Goal: Task Accomplishment & Management: Manage account settings

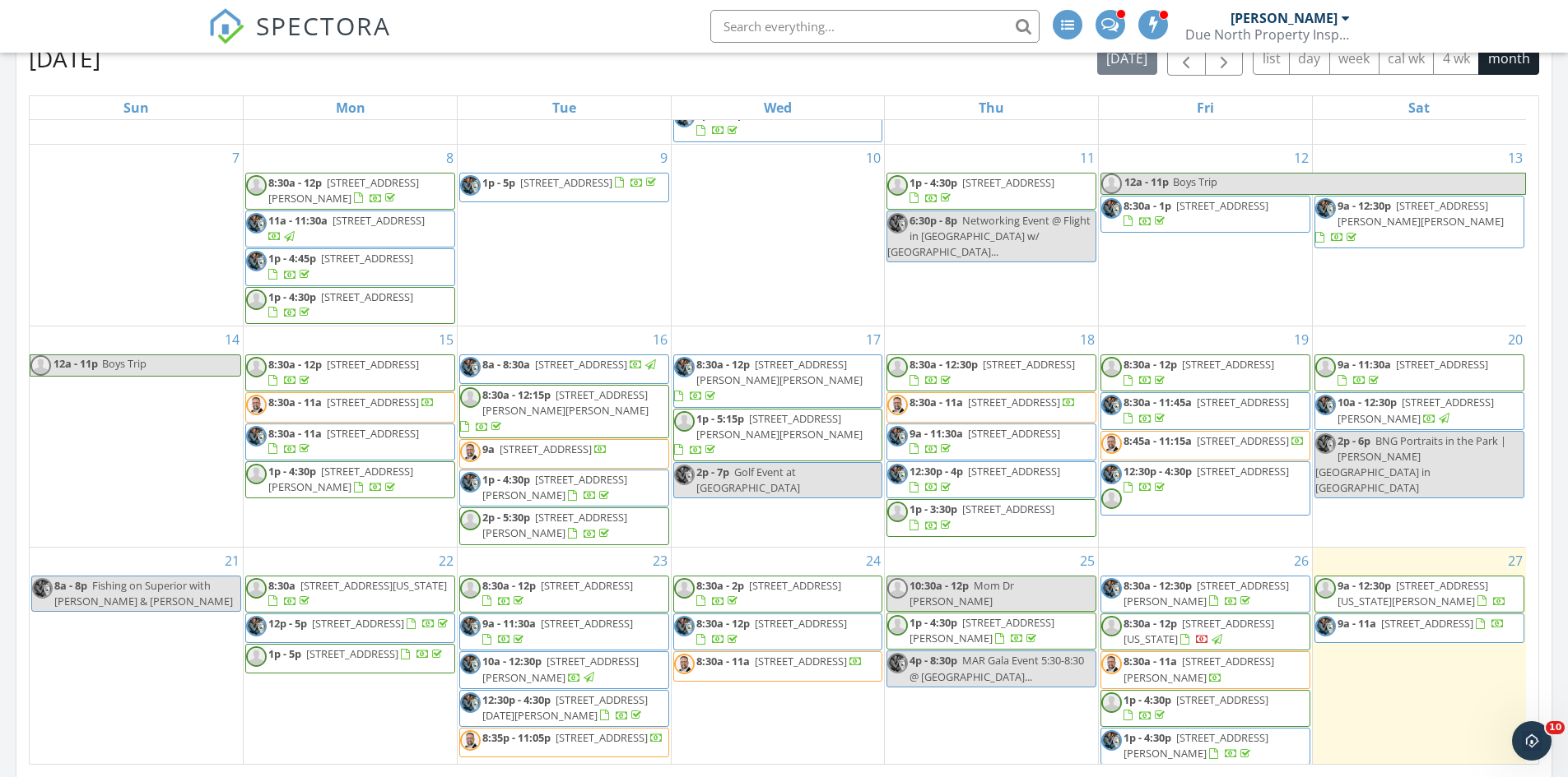
scroll to position [226, 0]
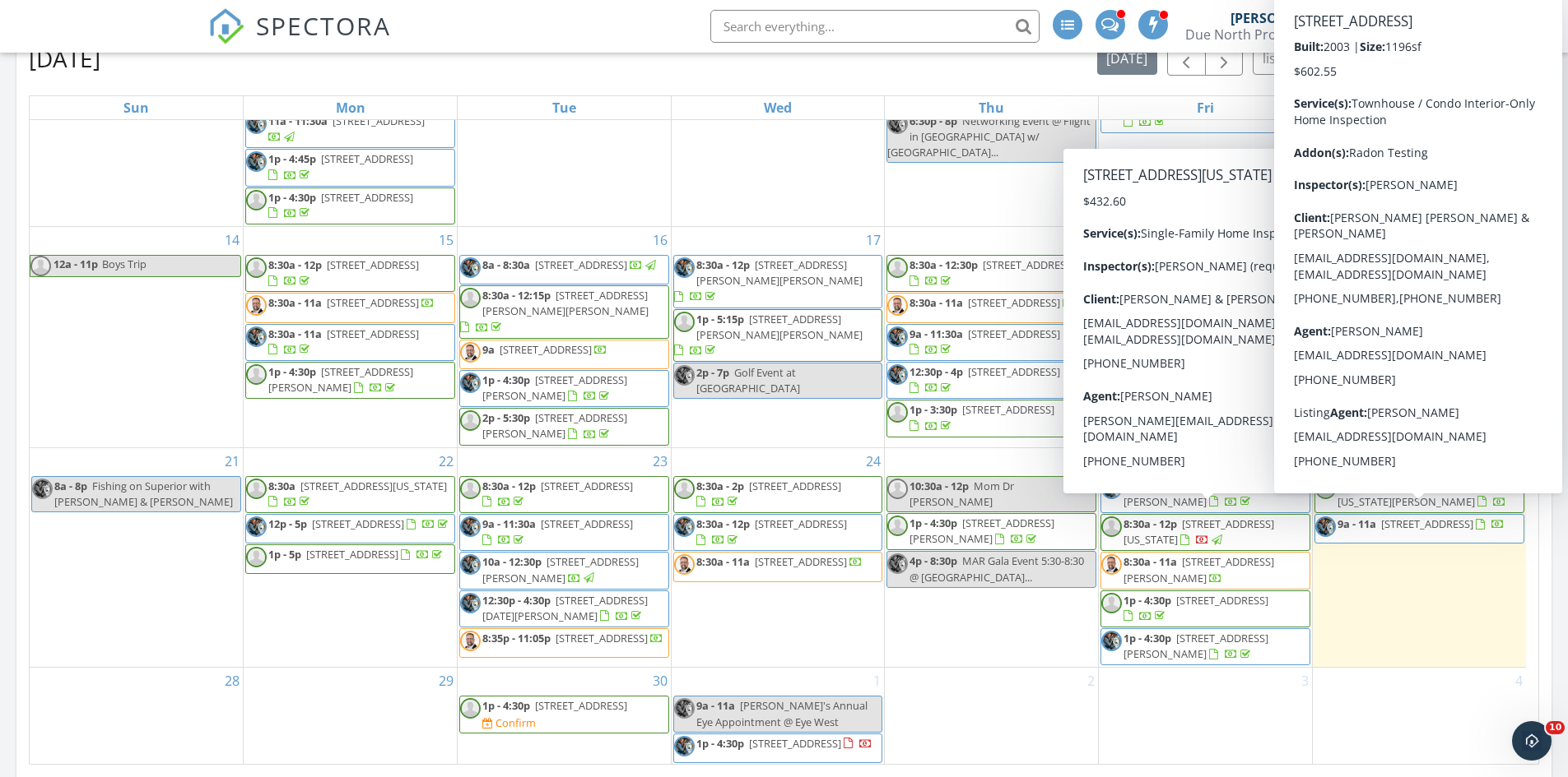
click at [1471, 527] on span "9a - 11a 17849 70th Pl N, Osseo 55311" at bounding box center [1411, 528] width 190 height 24
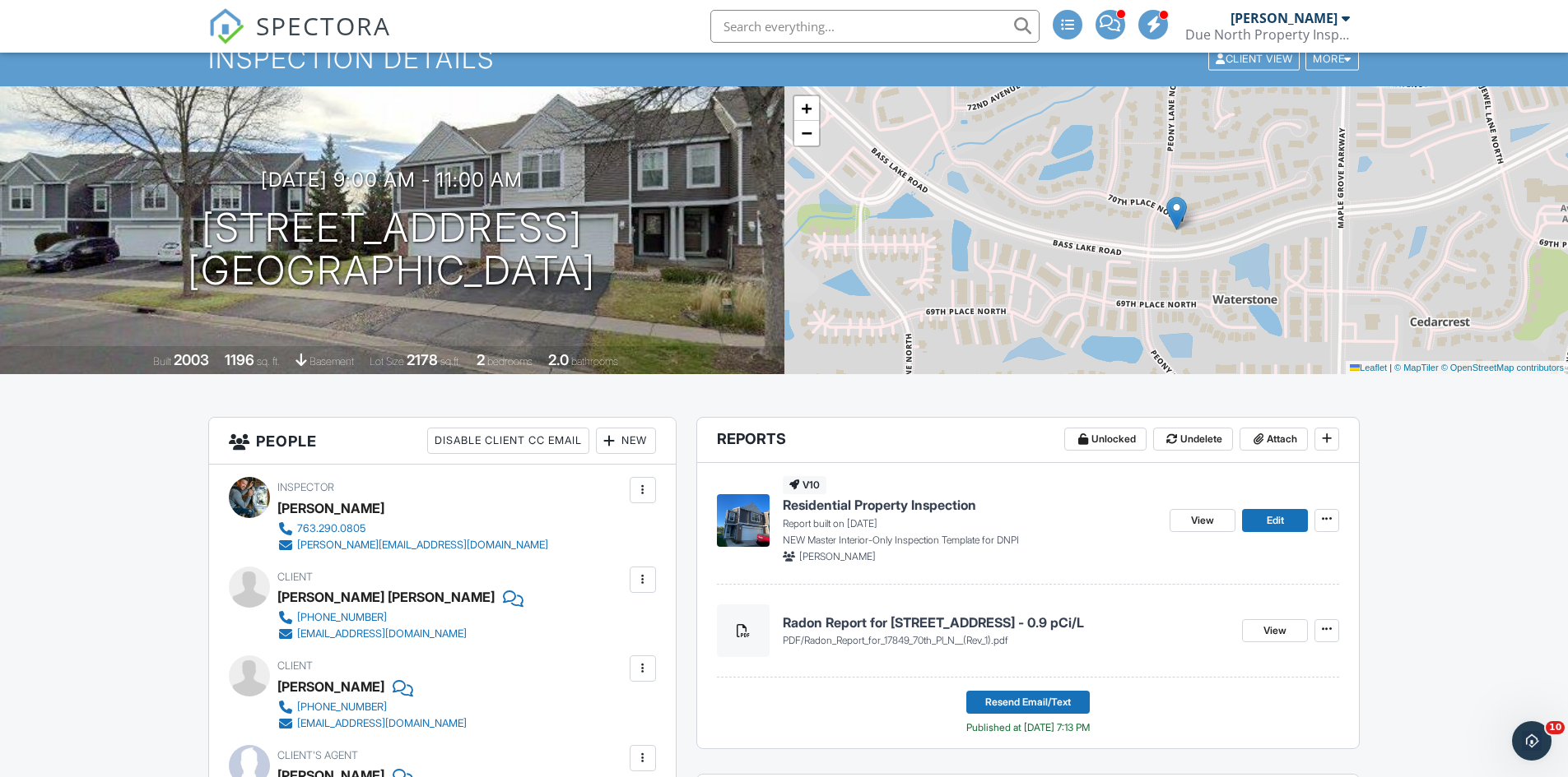
scroll to position [164, 0]
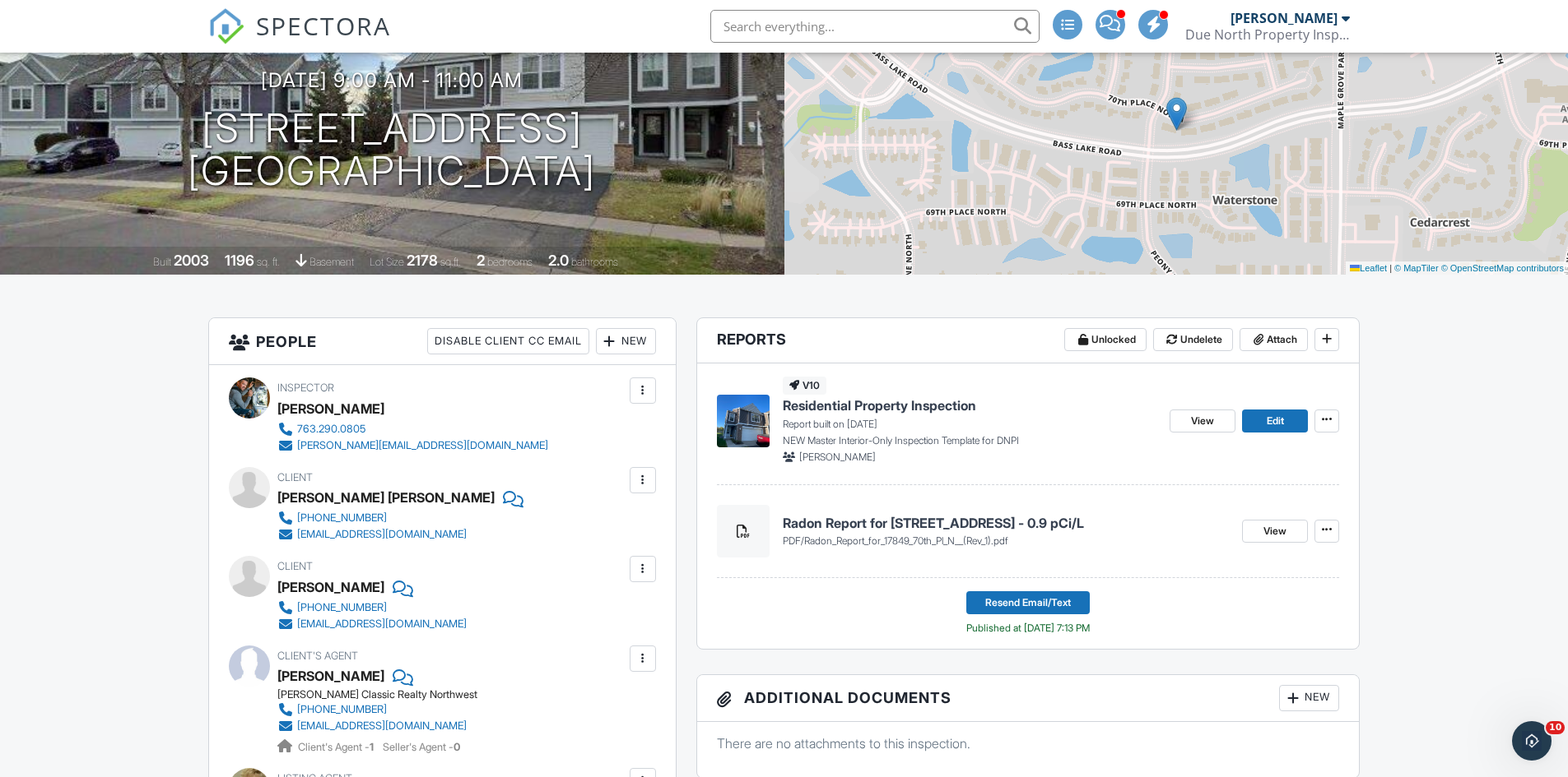
click at [883, 408] on span "Residential Property Inspection" at bounding box center [879, 405] width 193 height 18
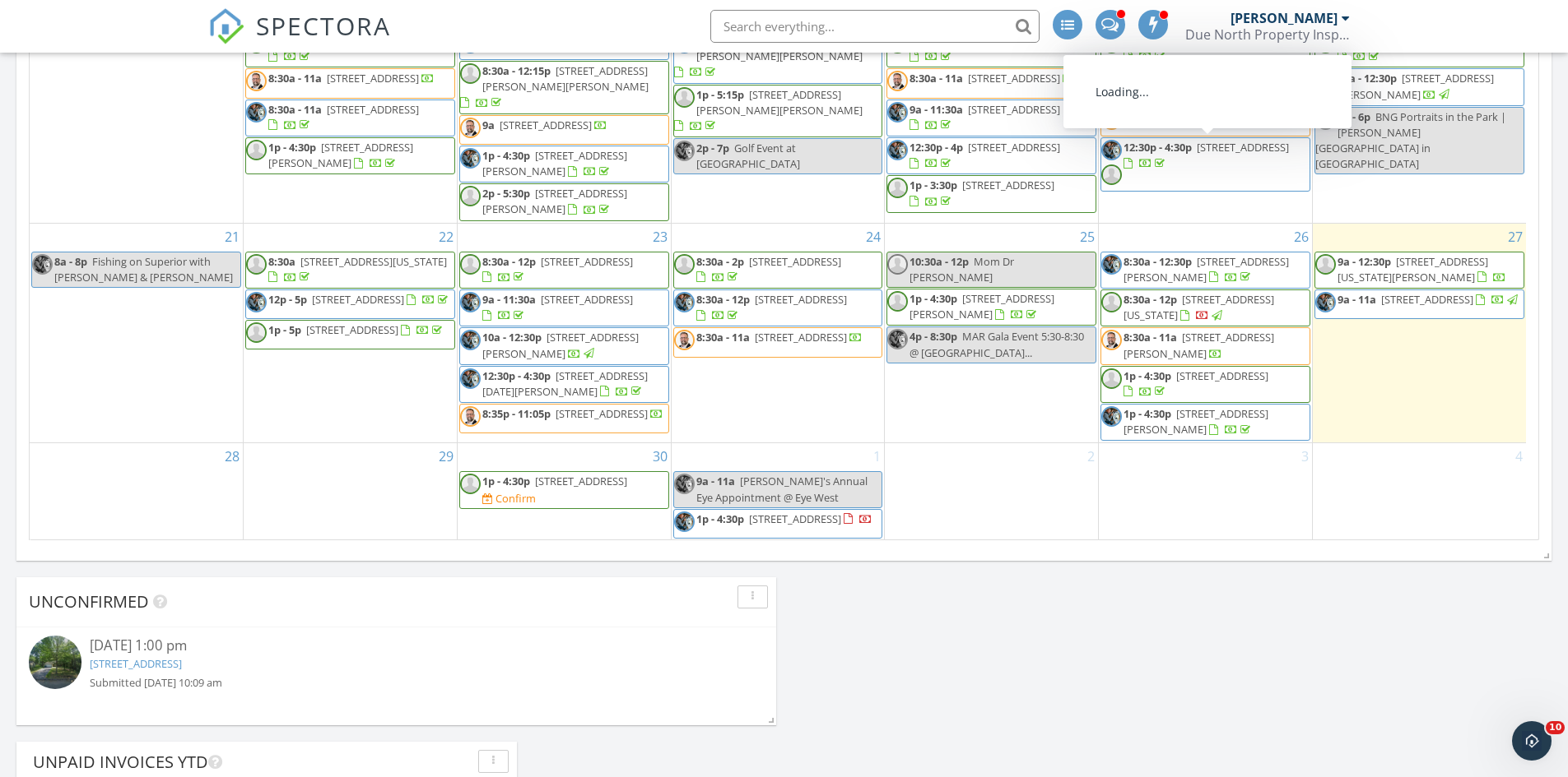
scroll to position [1069, 0]
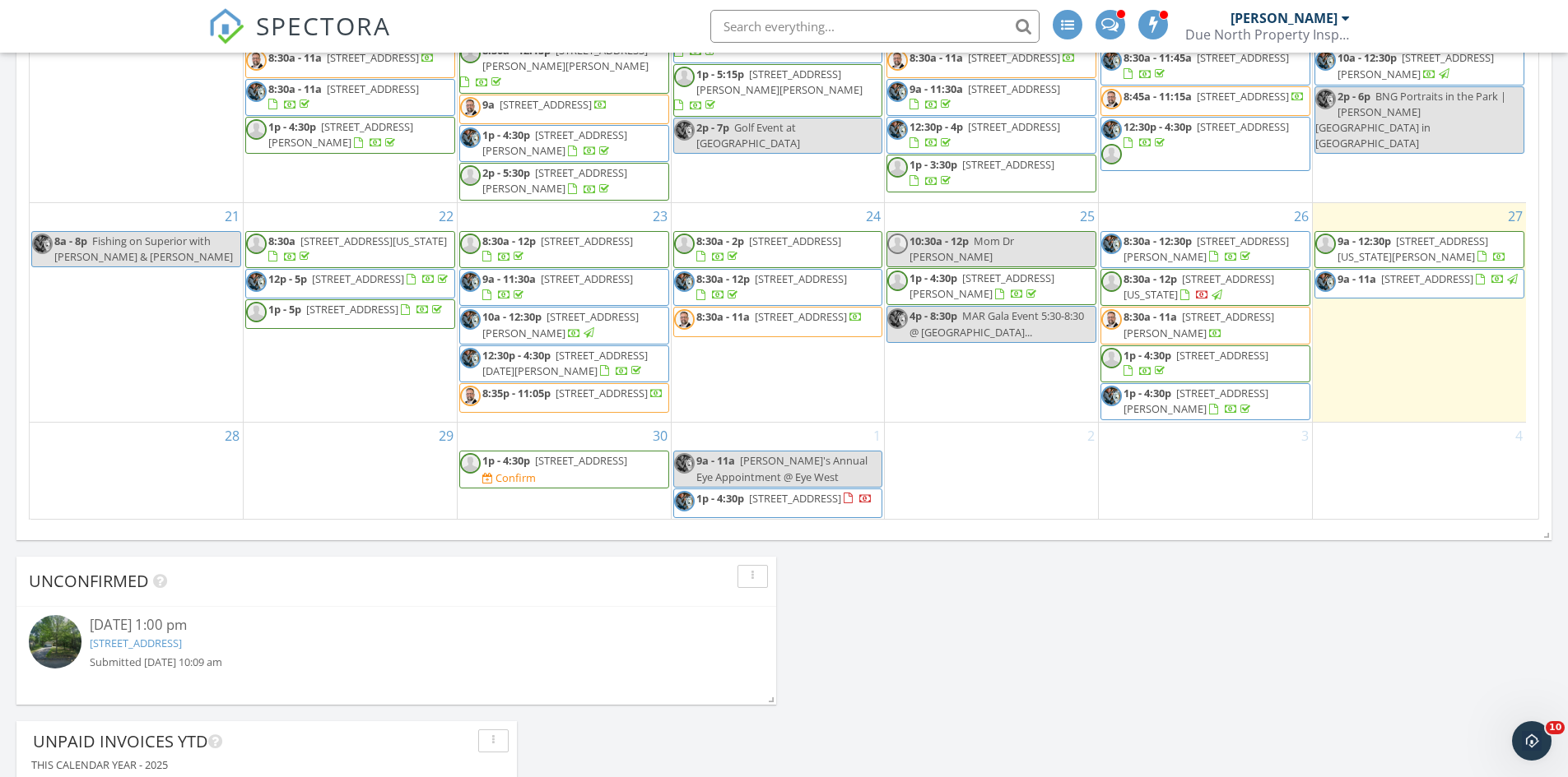
click at [995, 639] on div "Today Gary Christianson 9:00 am 17849 70th Pl N, Osseo, MN 55311 Gary Christian…" at bounding box center [784, 157] width 1568 height 1868
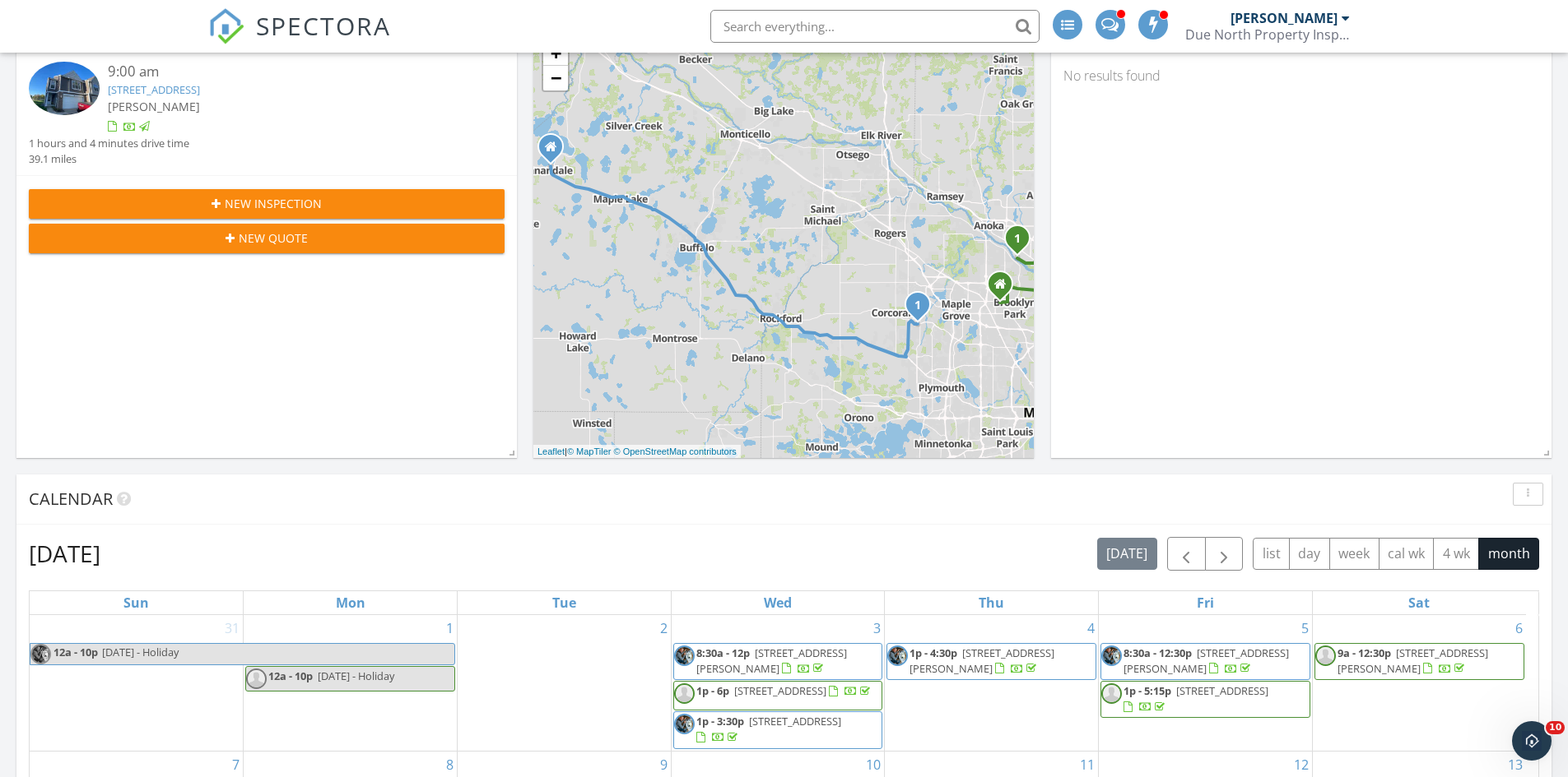
scroll to position [0, 0]
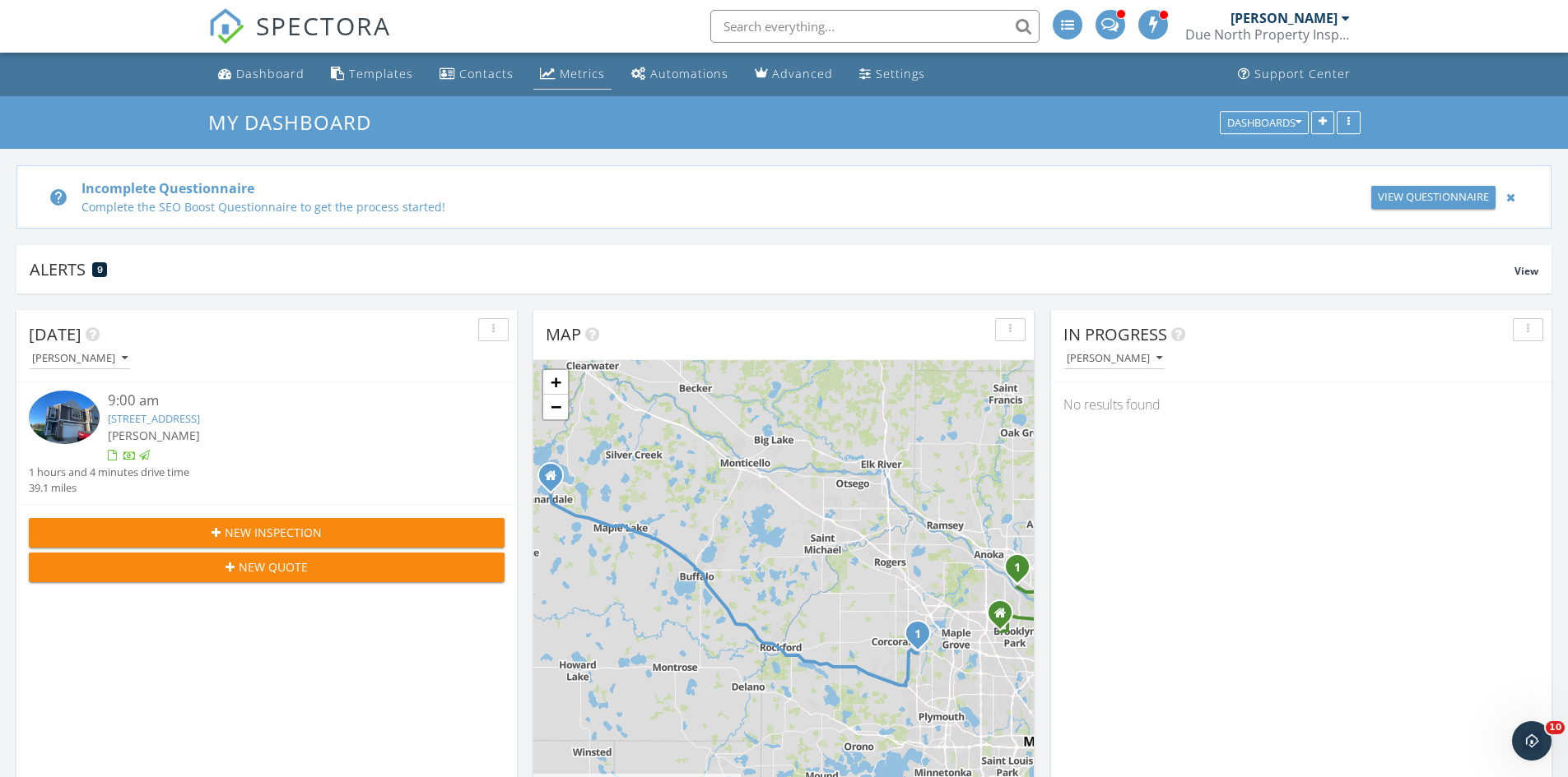
click at [573, 74] on div "Metrics" at bounding box center [583, 74] width 45 height 16
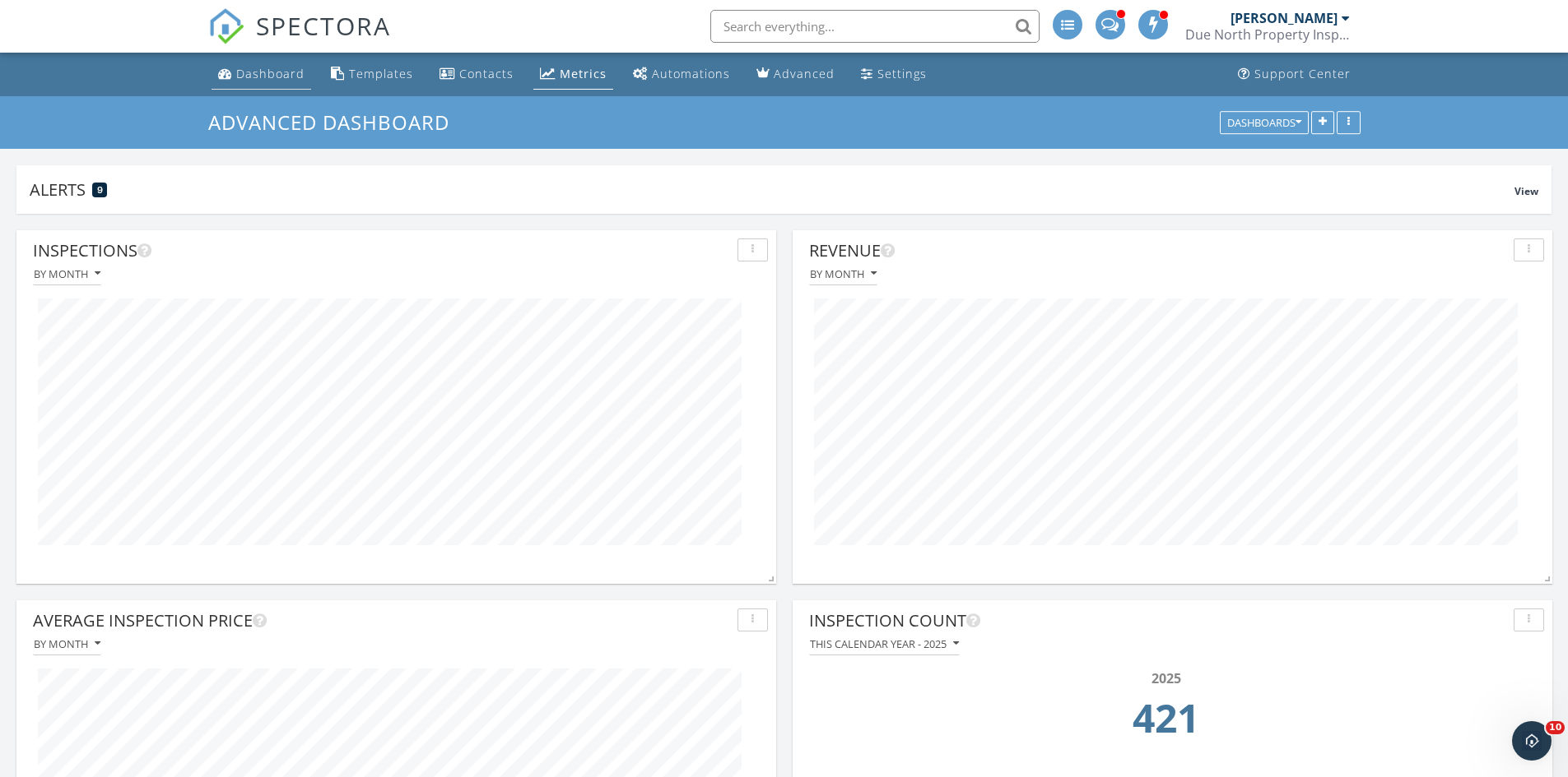
click at [241, 83] on link "Dashboard" at bounding box center [261, 74] width 100 height 30
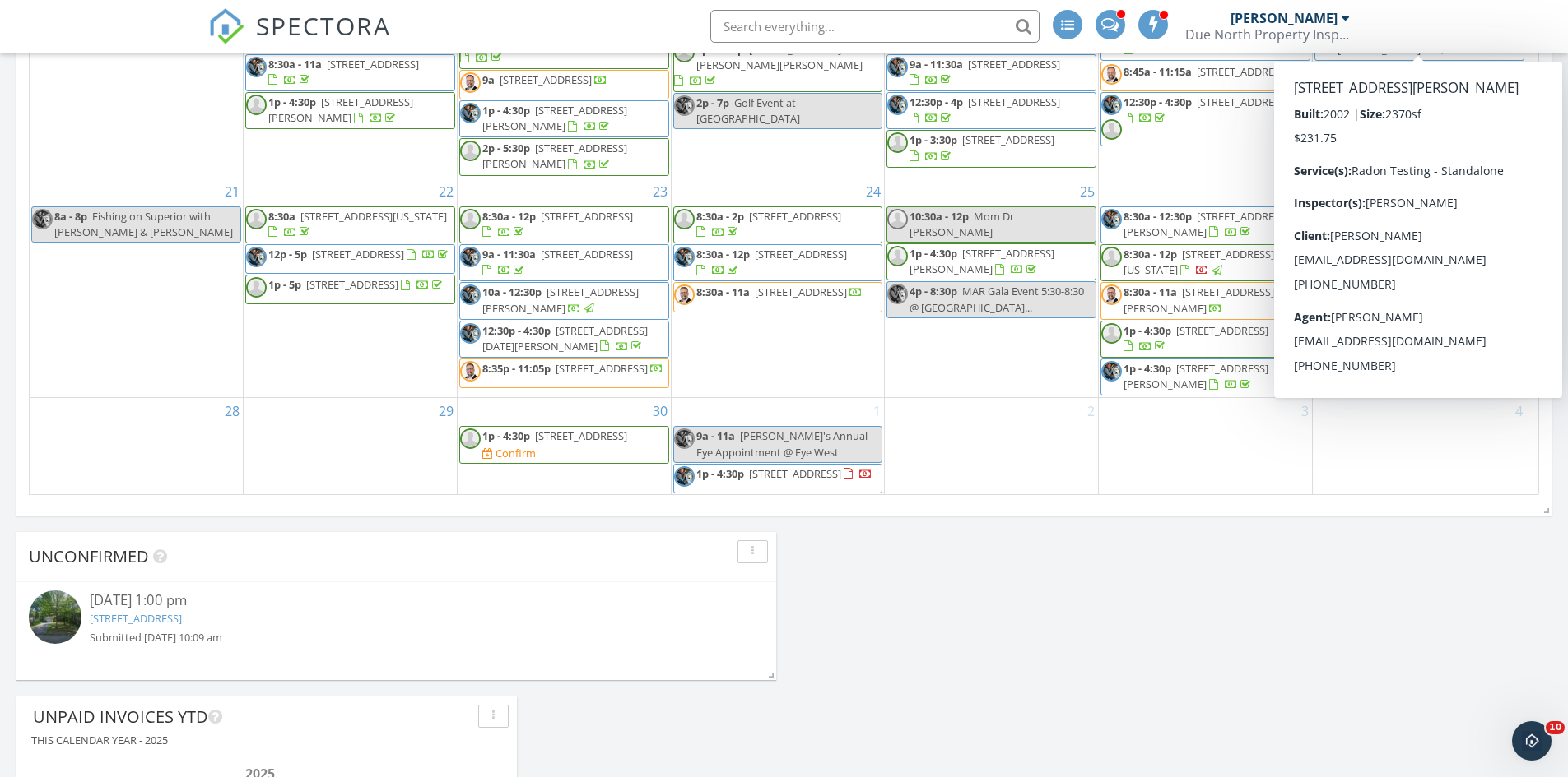
scroll to position [1152, 0]
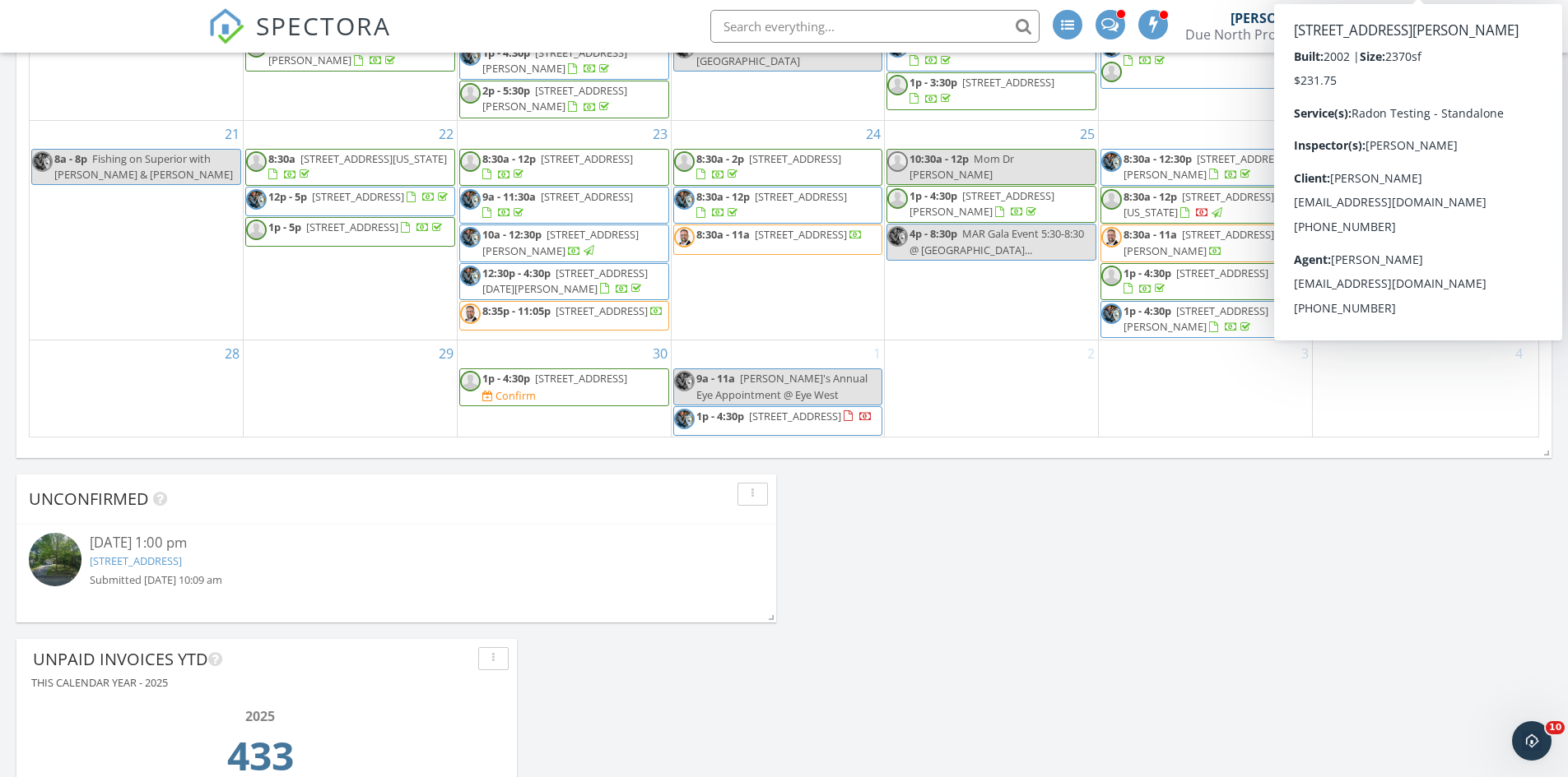
click at [1272, 546] on div "Today Gary Christianson 9:00 am 17849 70th Pl N, Osseo, MN 55311 Gary Christian…" at bounding box center [784, 76] width 1568 height 1868
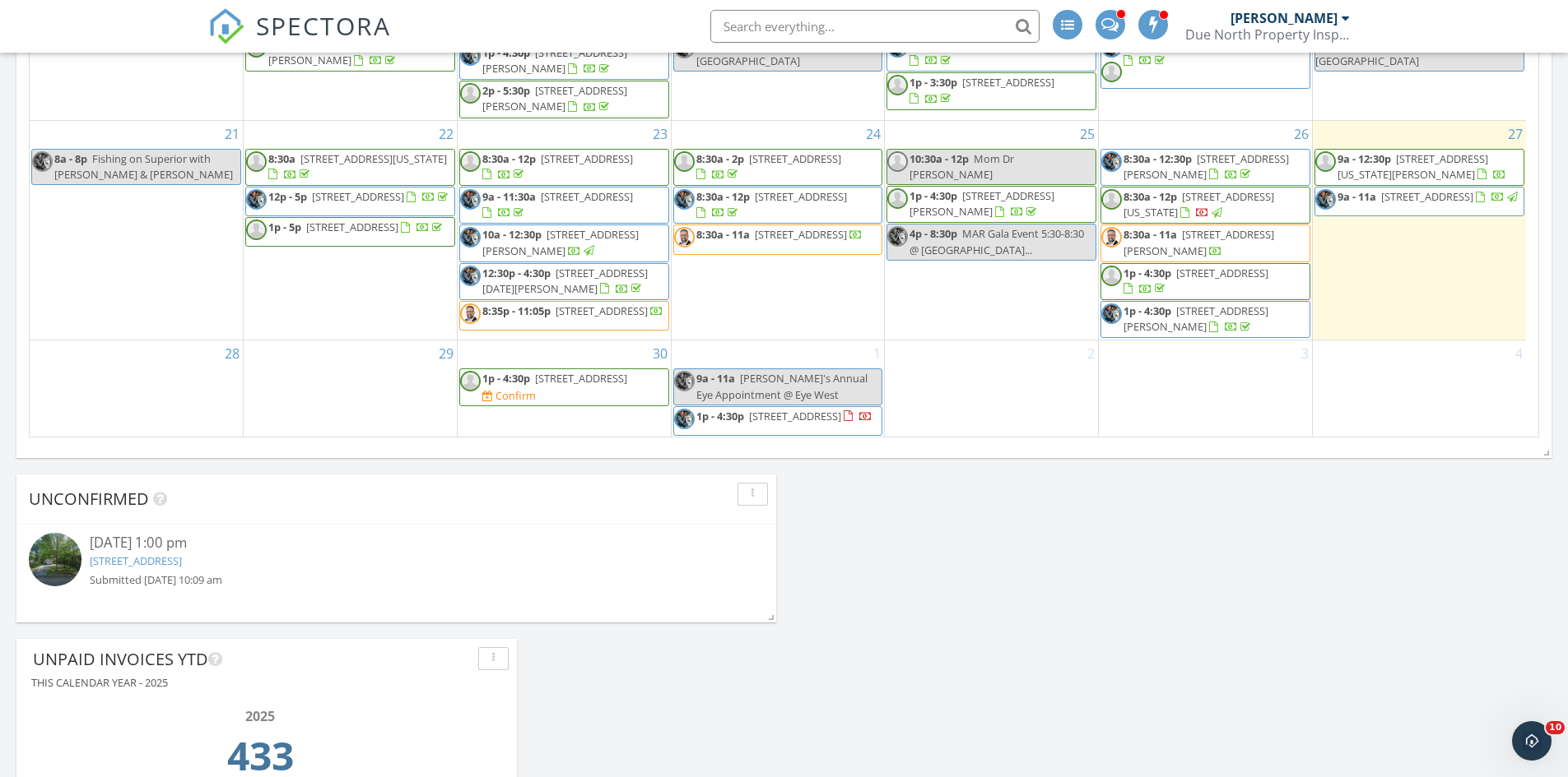
click at [599, 379] on span "1p - 4:30p 212 Xenia St, Elk River 55330 Confirm" at bounding box center [564, 387] width 208 height 32
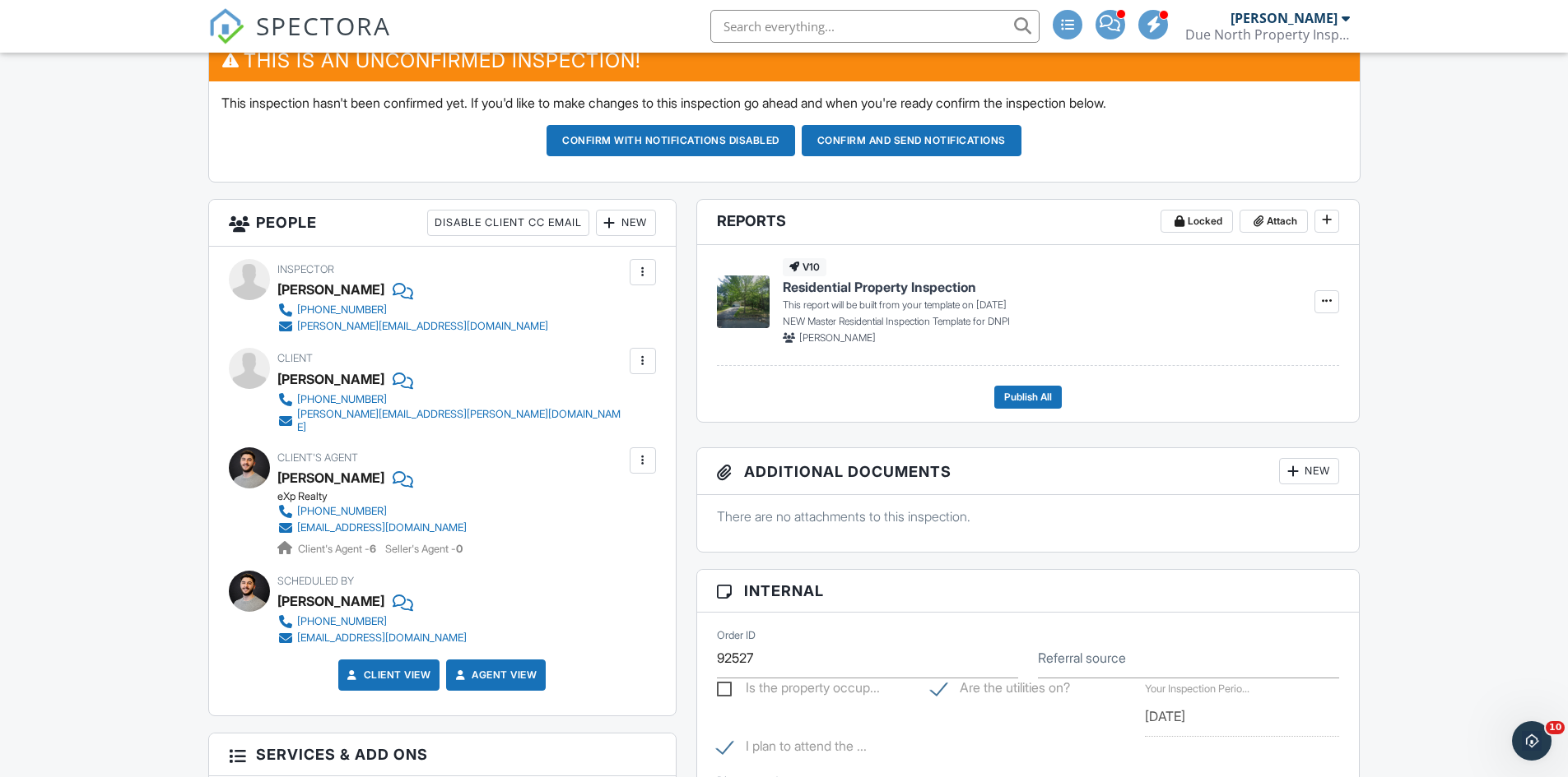
scroll to position [494, 0]
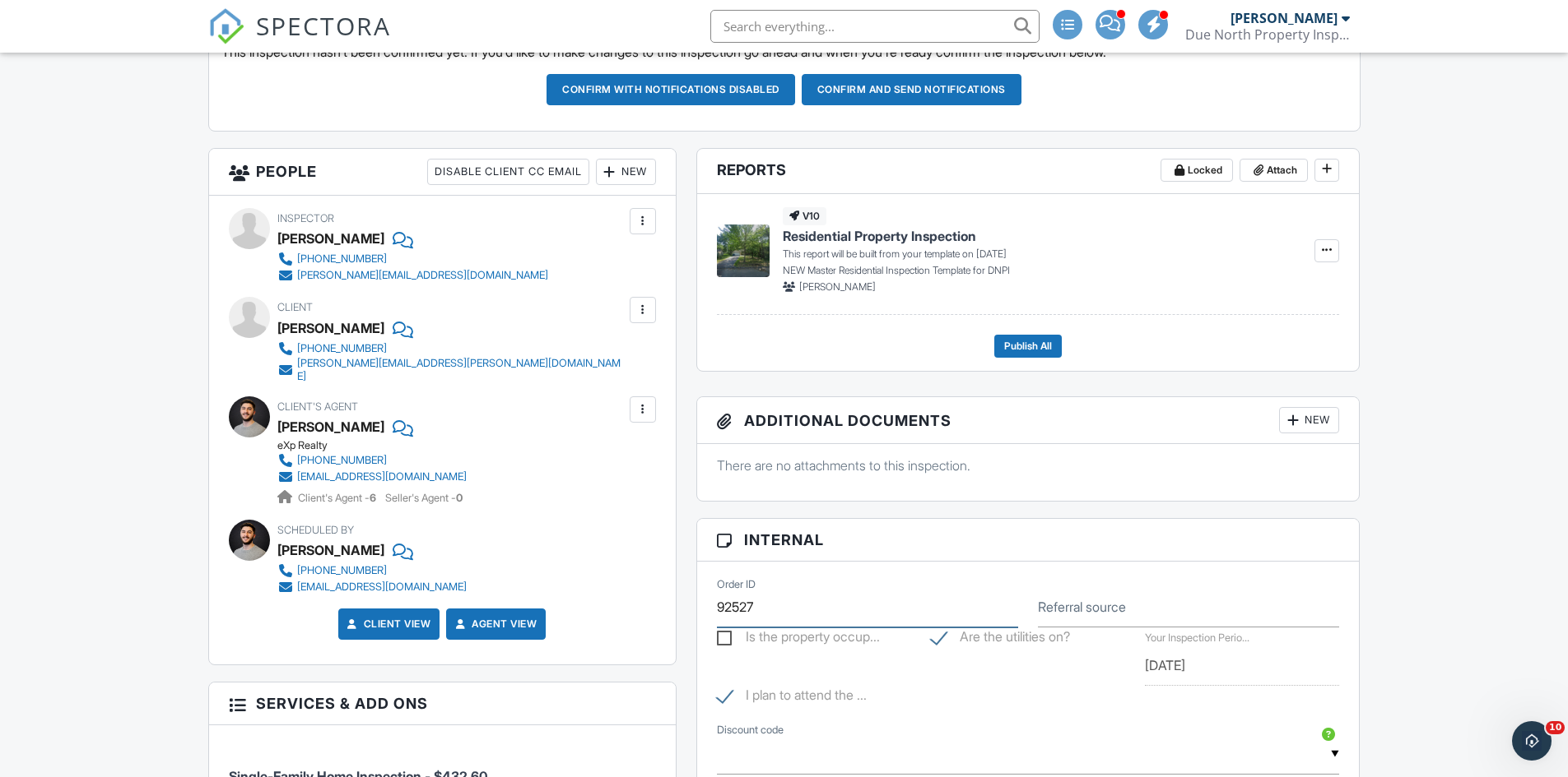
drag, startPoint x: 787, startPoint y: 603, endPoint x: 625, endPoint y: 599, distance: 162.0
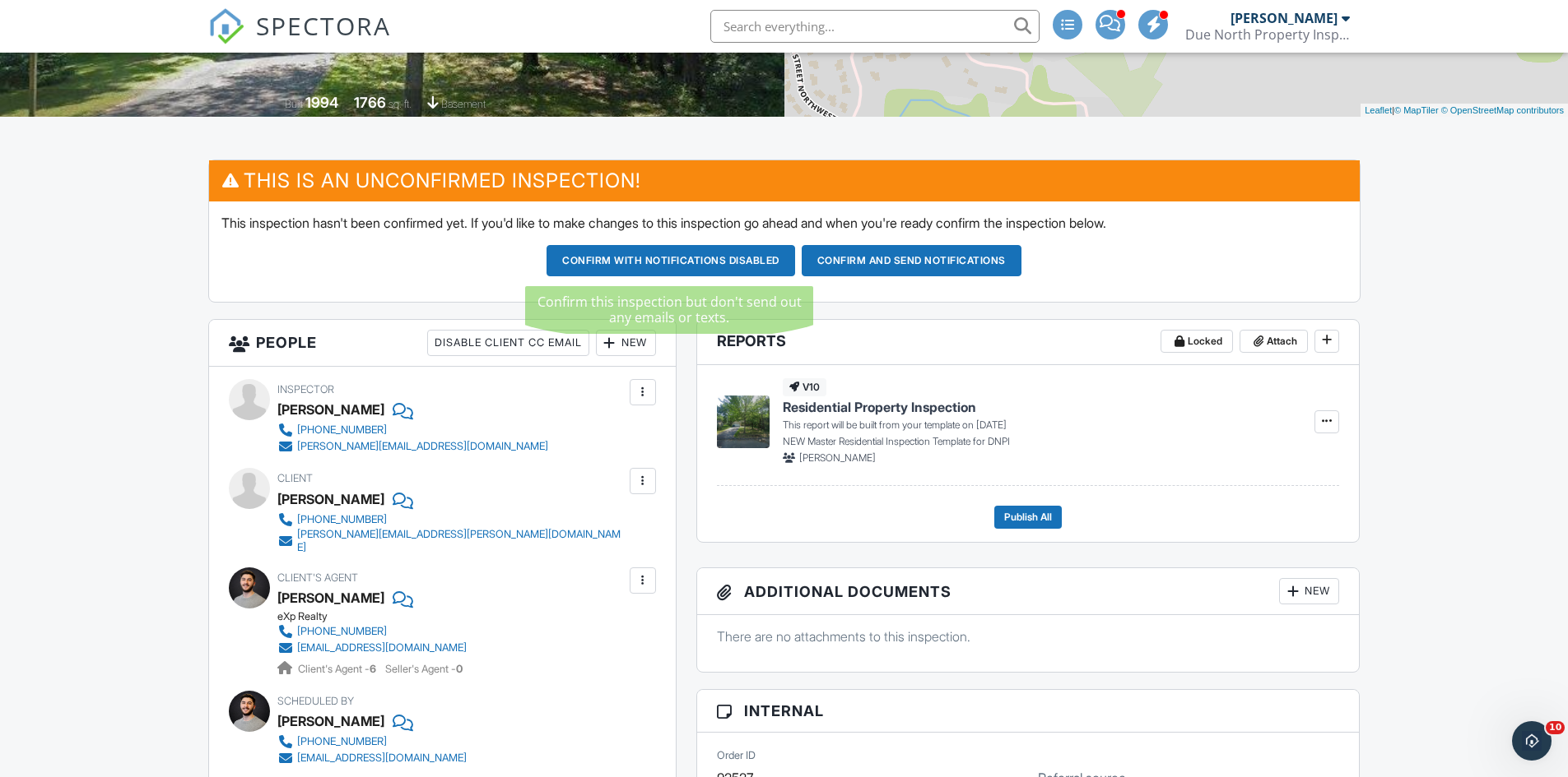
scroll to position [411, 0]
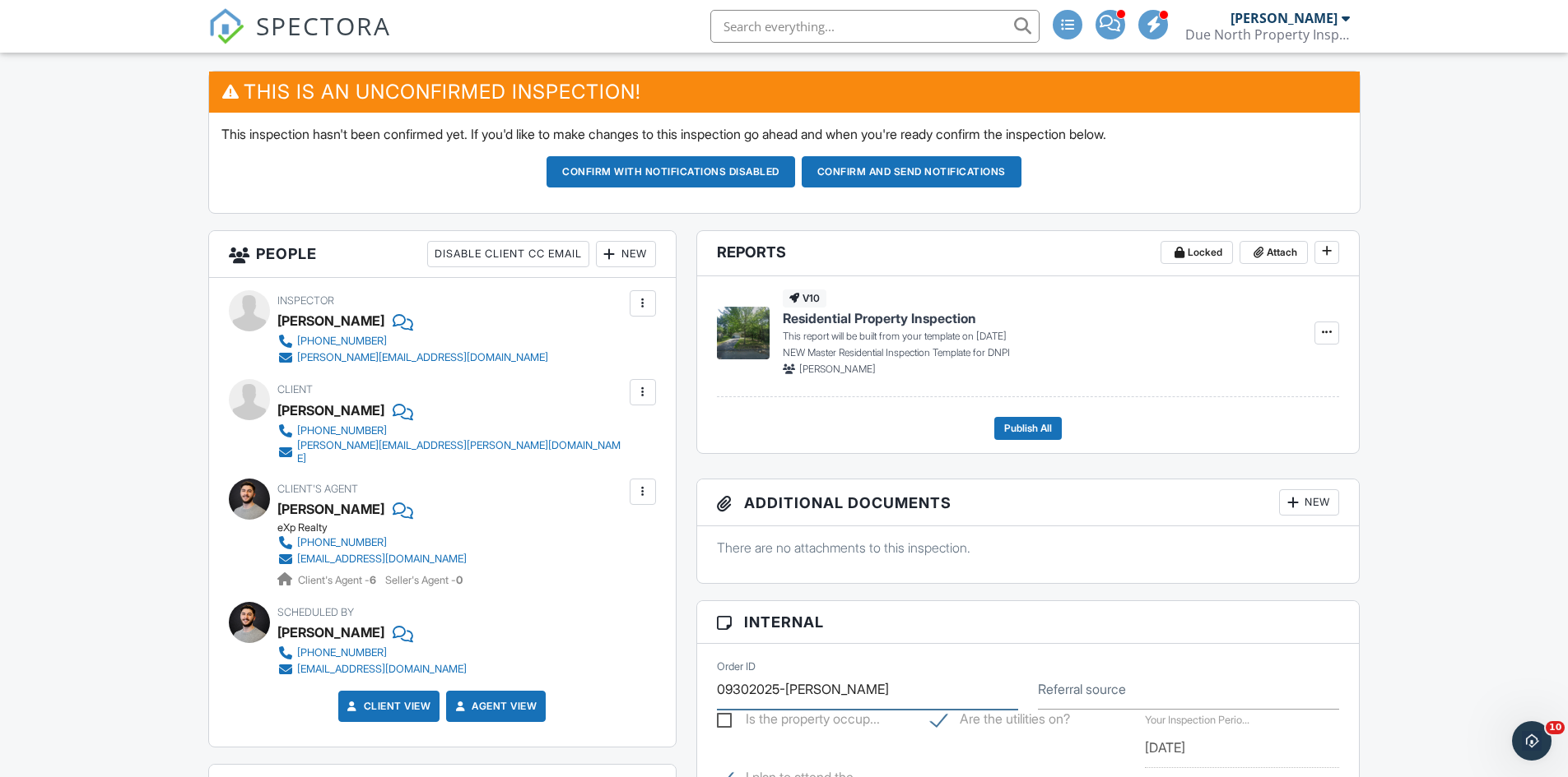
type input "09302025-[PERSON_NAME]"
type input "[PERSON_NAME]"
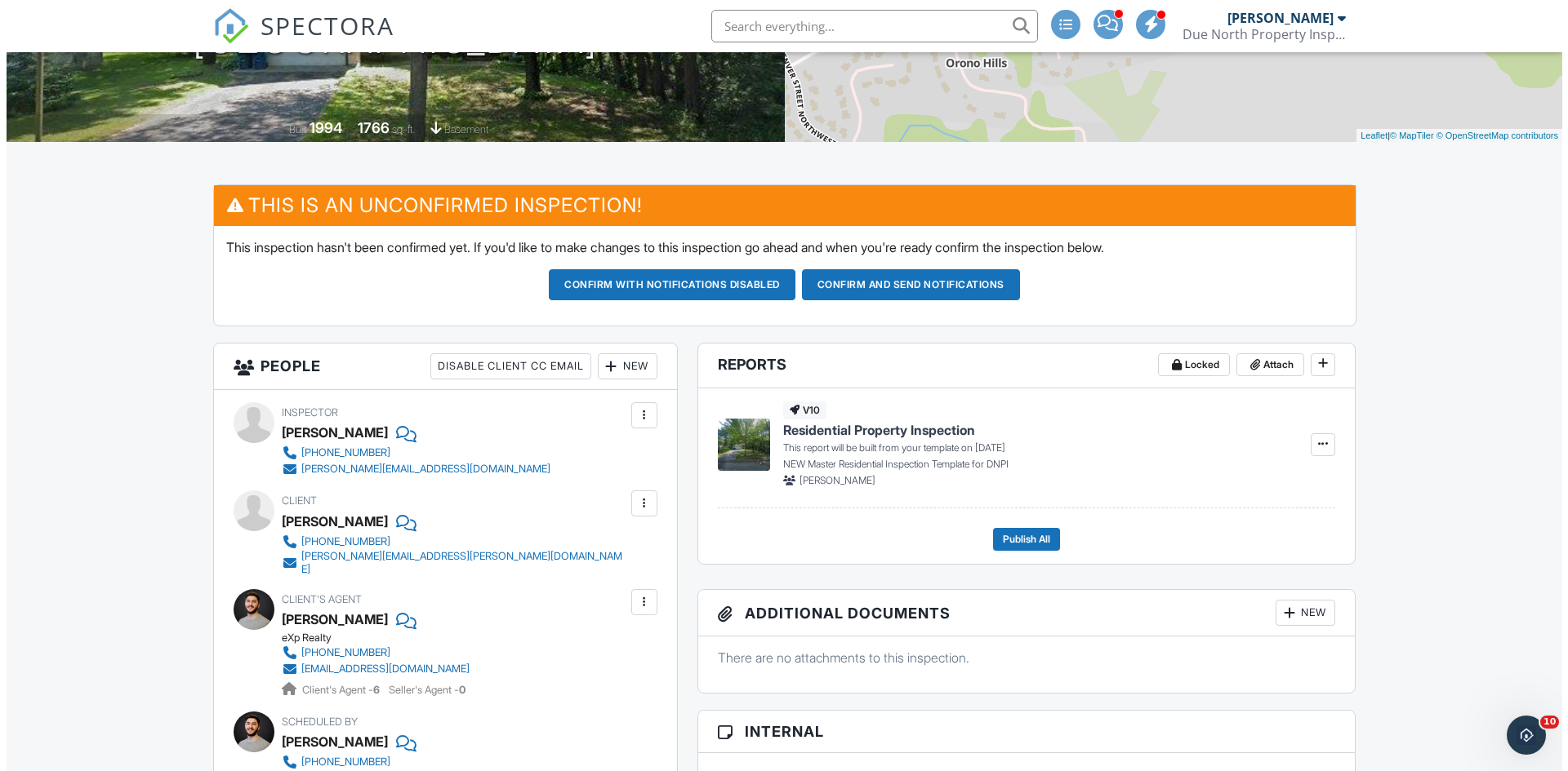
scroll to position [327, 0]
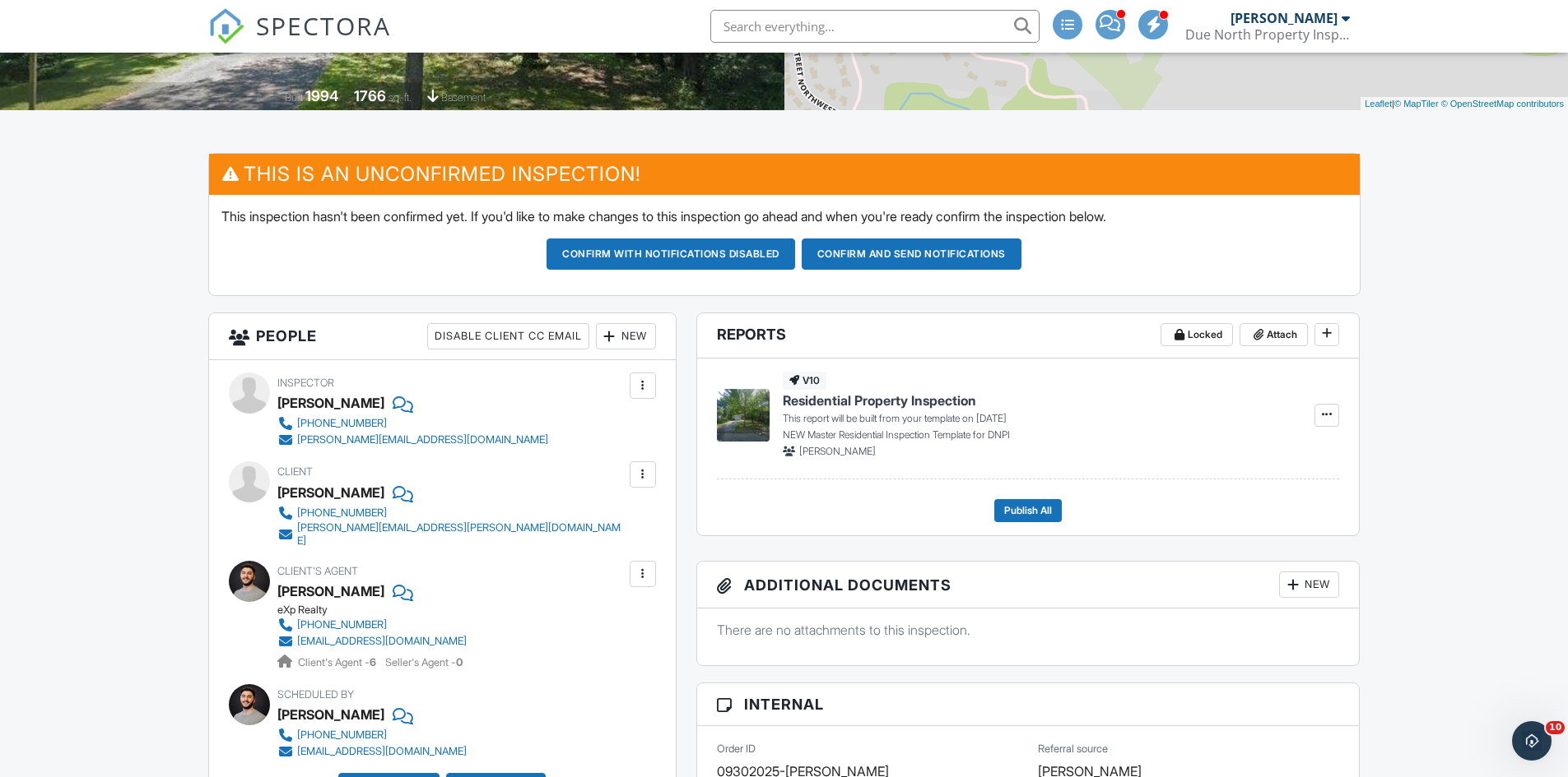
click at [625, 348] on div "New" at bounding box center [625, 336] width 60 height 26
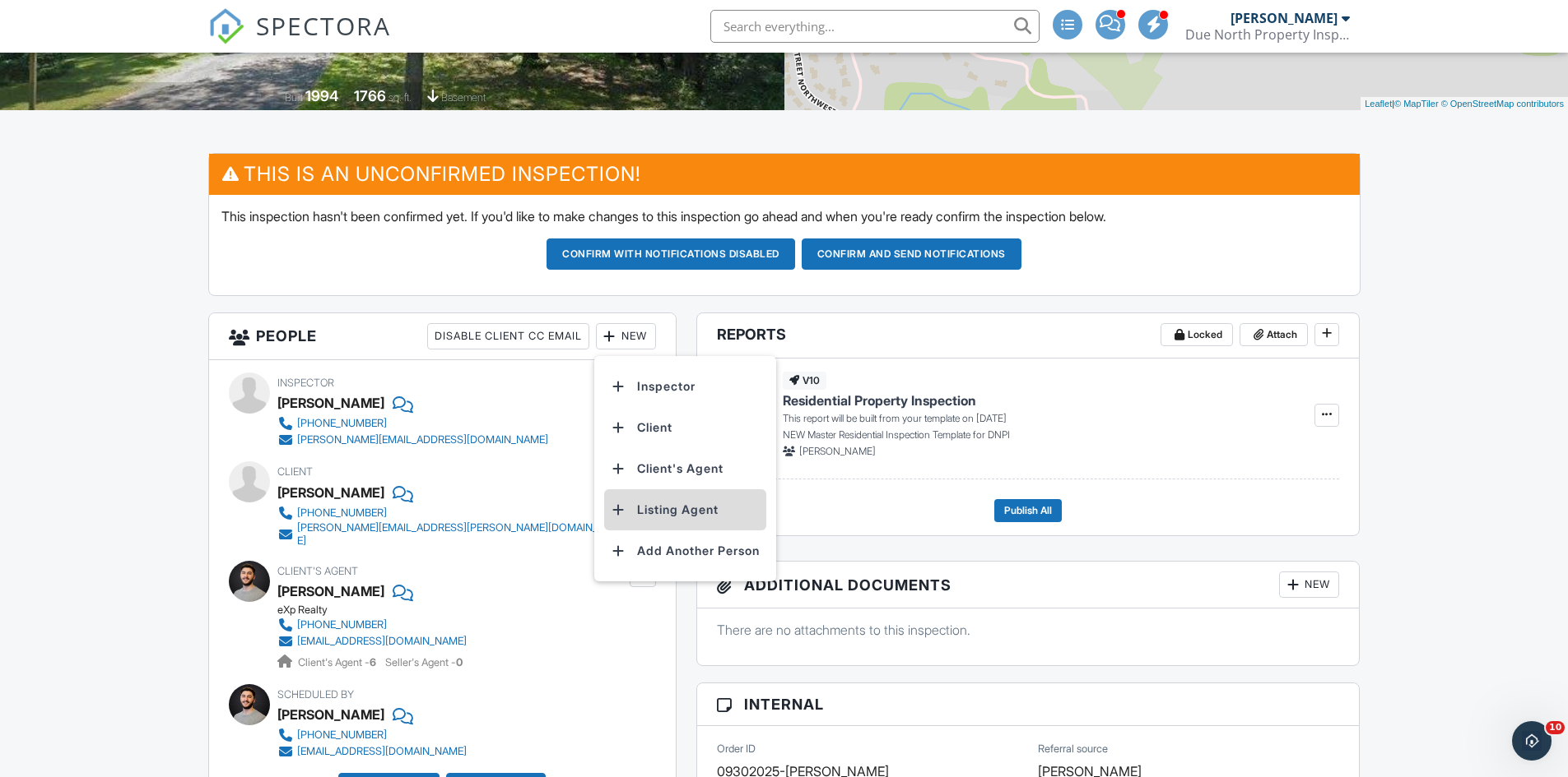
click at [656, 508] on li "Listing Agent" at bounding box center [685, 509] width 162 height 41
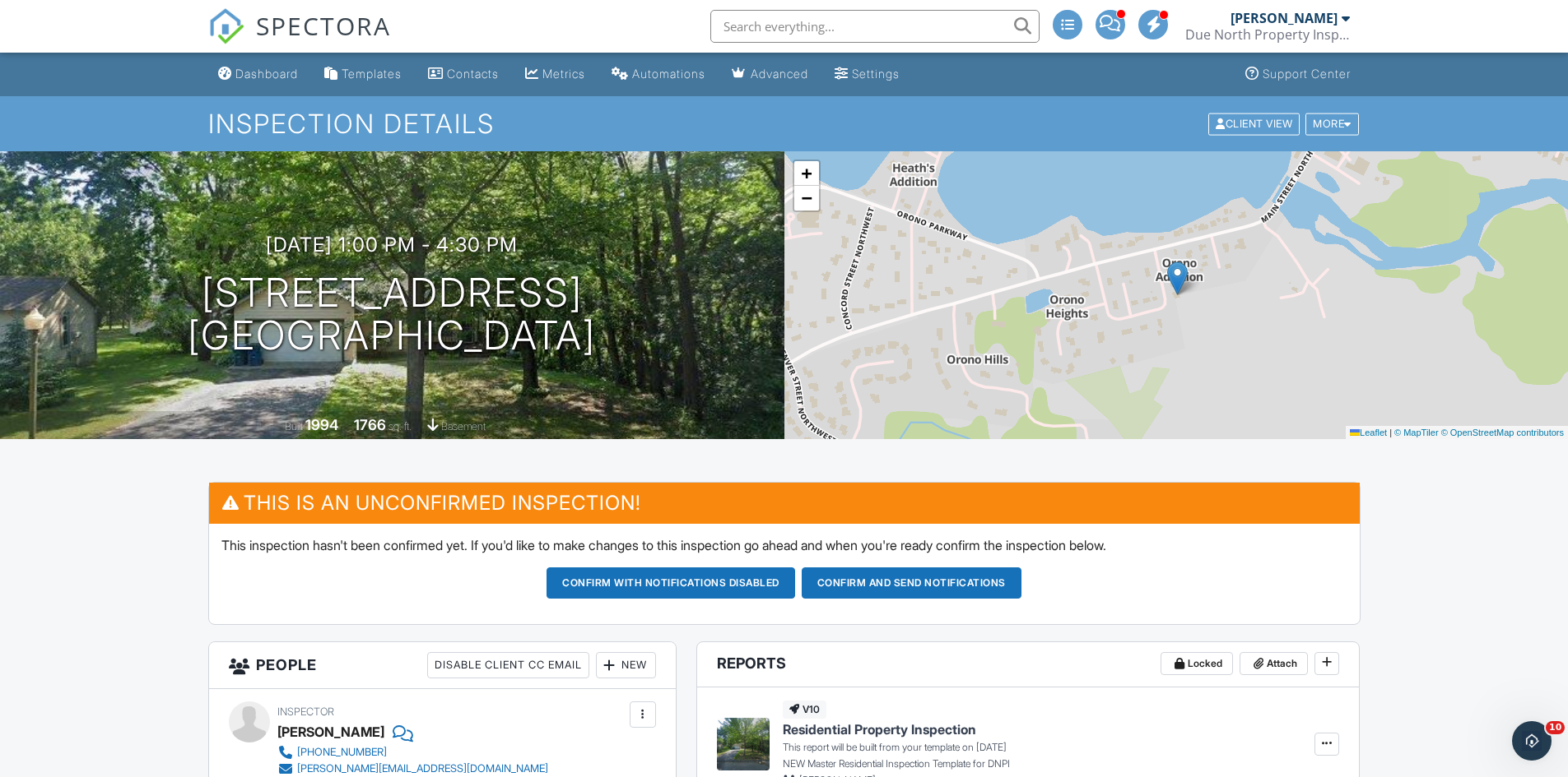
click at [905, 586] on button "Confirm and send notifications" at bounding box center [911, 583] width 220 height 31
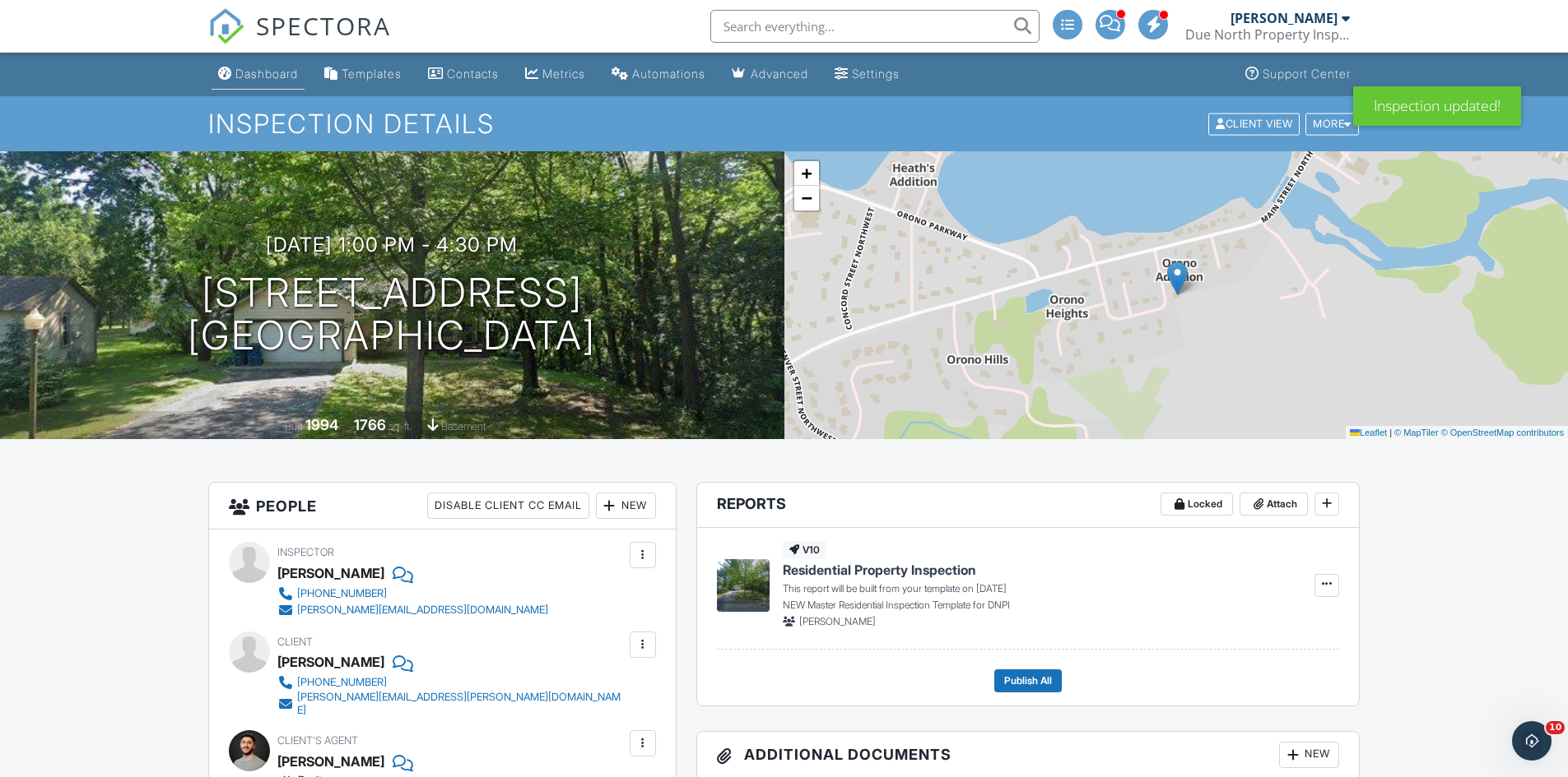
click at [271, 75] on div "Dashboard" at bounding box center [267, 74] width 63 height 14
